Goal: Communication & Community: Share content

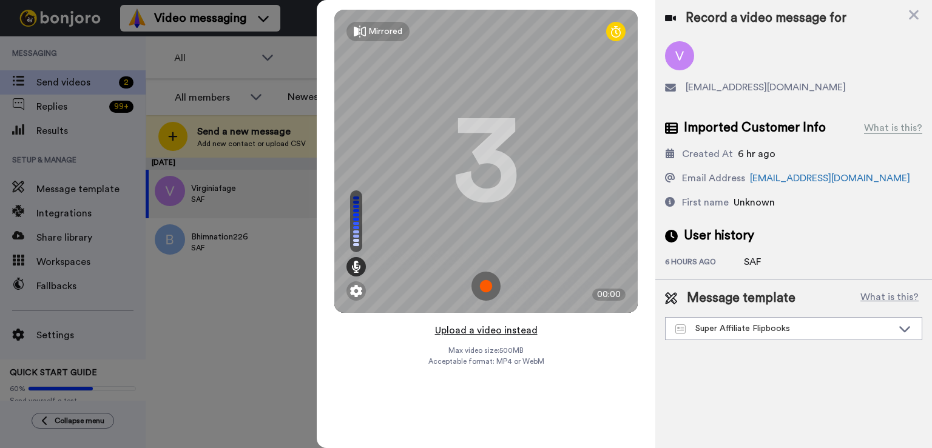
click at [491, 328] on button "Upload a video instead" at bounding box center [486, 331] width 110 height 16
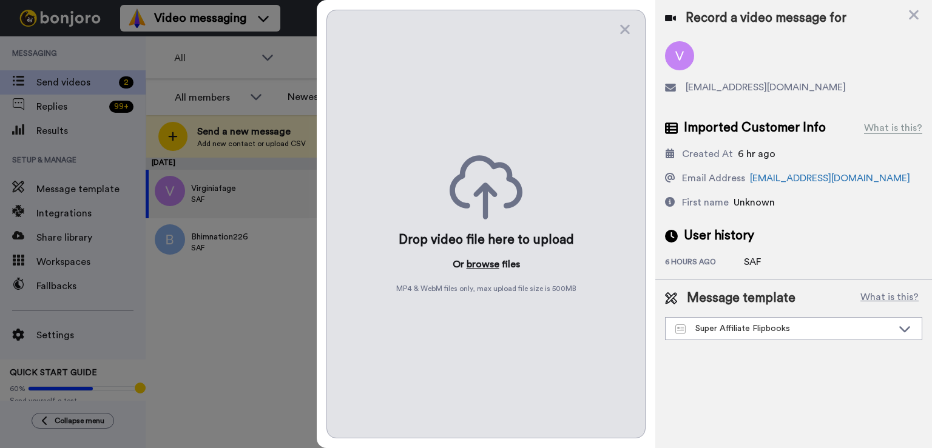
click at [485, 262] on button "browse" at bounding box center [483, 264] width 33 height 15
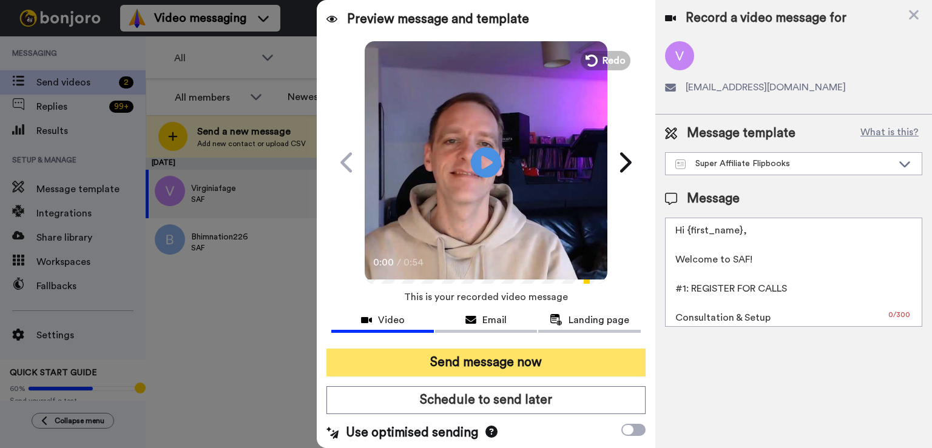
click at [482, 372] on button "Send message now" at bounding box center [485, 363] width 319 height 28
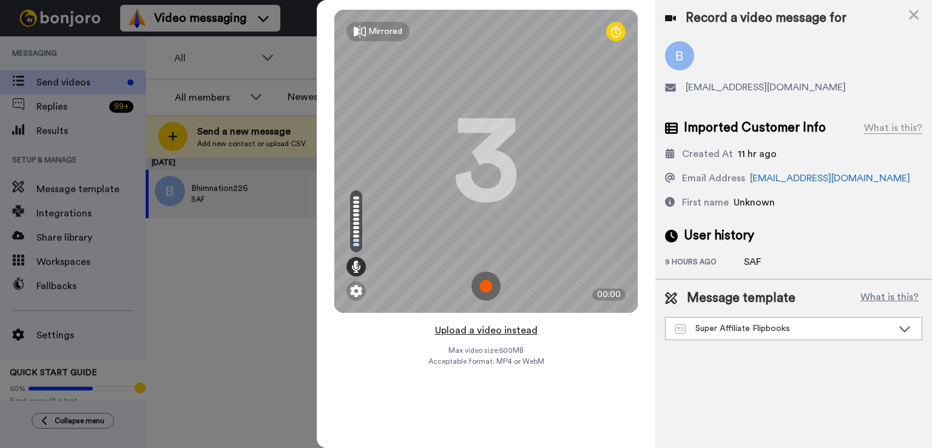
click at [495, 334] on button "Upload a video instead" at bounding box center [486, 331] width 110 height 16
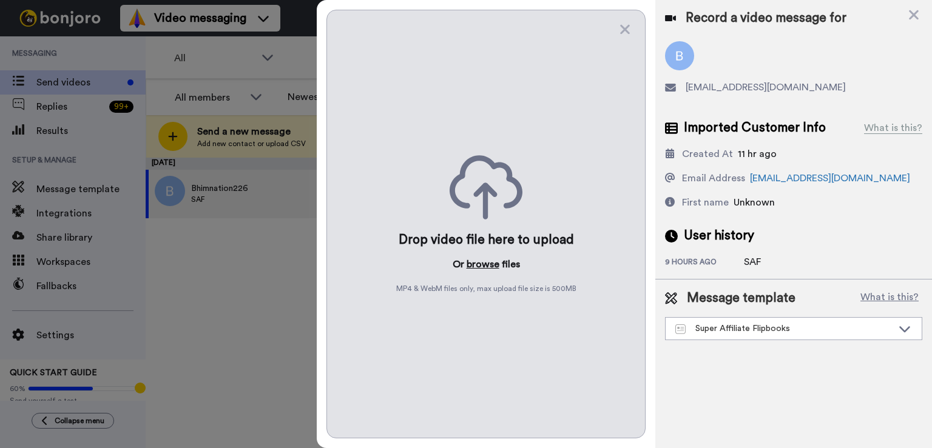
click at [489, 265] on button "browse" at bounding box center [483, 264] width 33 height 15
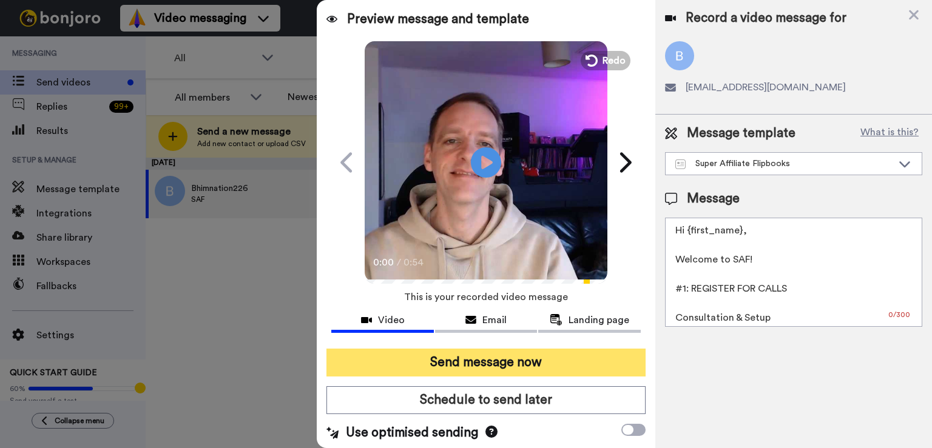
click at [471, 358] on button "Send message now" at bounding box center [485, 363] width 319 height 28
